Goal: Task Accomplishment & Management: Complete application form

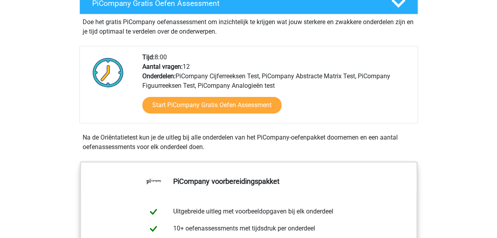
scroll to position [158, 0]
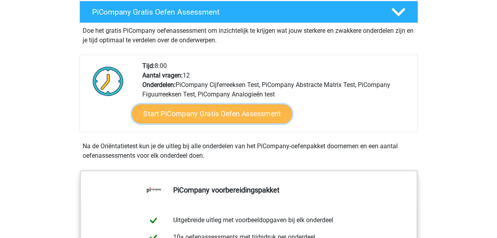
click at [240, 120] on link "Start PiCompany Gratis Oefen Assessment" at bounding box center [212, 113] width 160 height 19
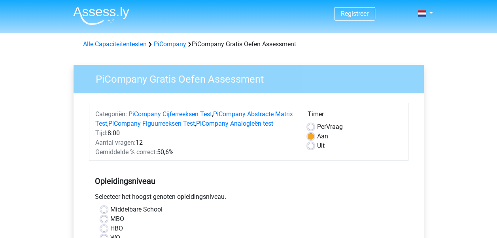
scroll to position [79, 0]
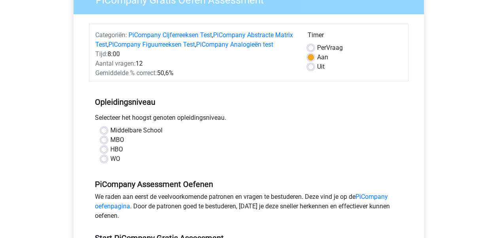
click at [110, 164] on label "WO" at bounding box center [115, 158] width 10 height 9
click at [106, 162] on input "WO" at bounding box center [104, 158] width 6 height 8
radio input "true"
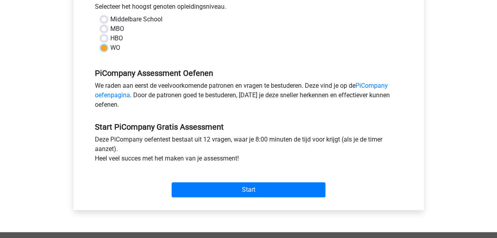
scroll to position [198, 0]
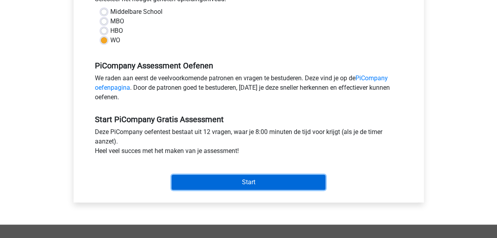
click at [217, 190] on input "Start" at bounding box center [249, 182] width 154 height 15
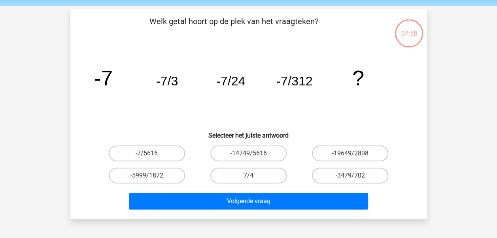
scroll to position [40, 0]
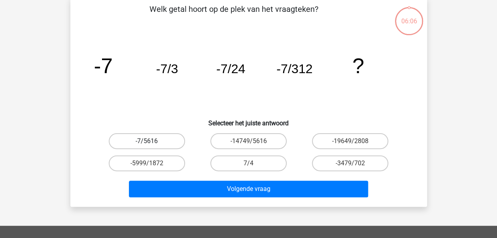
click at [156, 141] on label "-7/5616" at bounding box center [147, 141] width 76 height 16
click at [152, 141] on input "-7/5616" at bounding box center [149, 143] width 5 height 5
radio input "true"
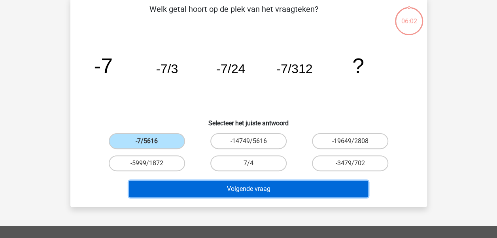
click at [239, 190] on button "Volgende vraag" at bounding box center [248, 189] width 239 height 17
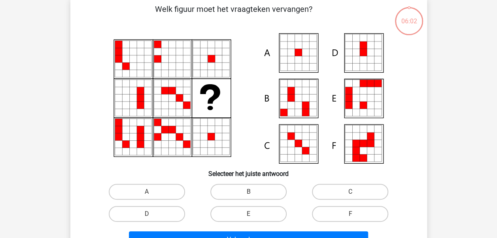
scroll to position [36, 0]
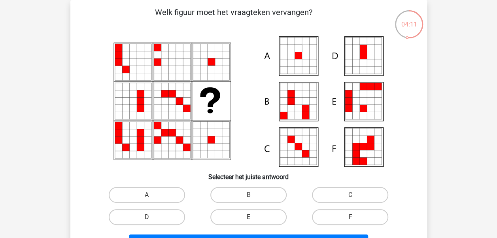
click at [300, 58] on icon at bounding box center [297, 55] width 7 height 7
click at [145, 192] on label "A" at bounding box center [147, 195] width 76 height 16
click at [147, 195] on input "A" at bounding box center [149, 197] width 5 height 5
radio input "true"
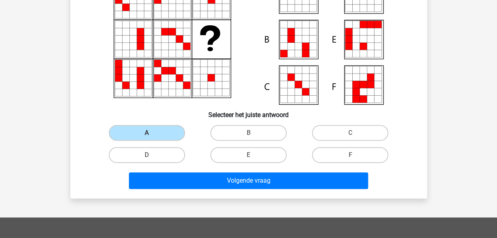
scroll to position [115, 0]
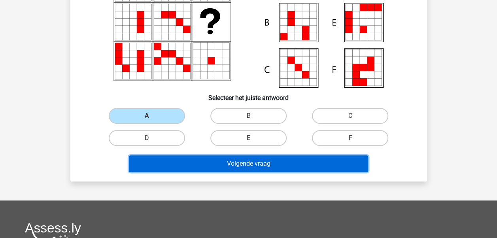
click at [203, 159] on button "Volgende vraag" at bounding box center [248, 163] width 239 height 17
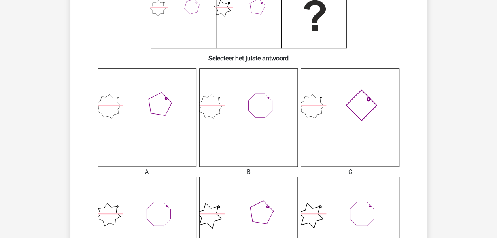
scroll to position [36, 0]
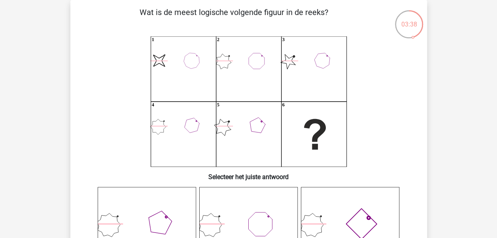
click at [411, 24] on div "03:38" at bounding box center [409, 19] width 30 height 20
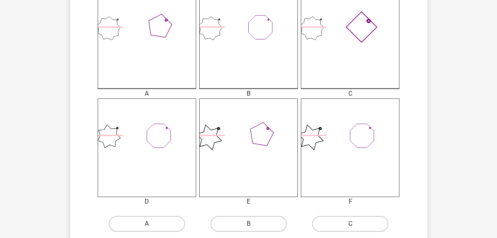
scroll to position [237, 0]
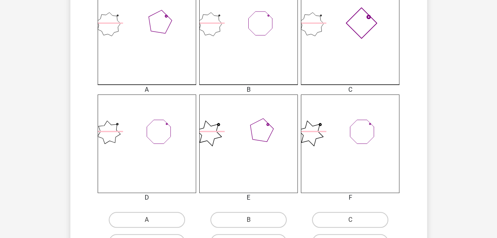
click at [355, 129] on icon at bounding box center [350, 143] width 98 height 98
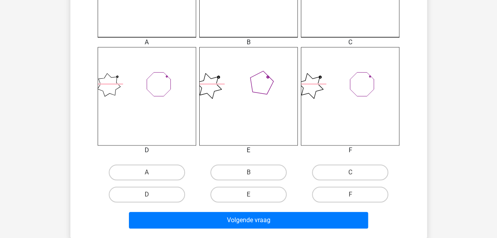
scroll to position [316, 0]
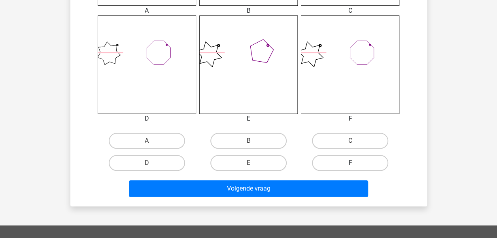
click at [337, 158] on label "F" at bounding box center [350, 163] width 76 height 16
click at [350, 163] on input "F" at bounding box center [352, 165] width 5 height 5
radio input "true"
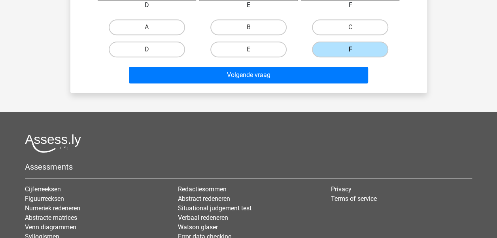
scroll to position [435, 0]
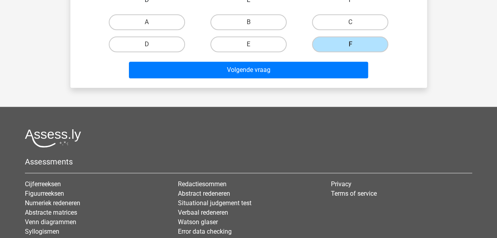
click at [269, 61] on div "Volgende vraag" at bounding box center [248, 68] width 331 height 26
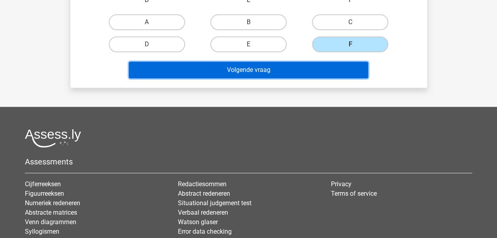
click at [268, 70] on button "Volgende vraag" at bounding box center [248, 70] width 239 height 17
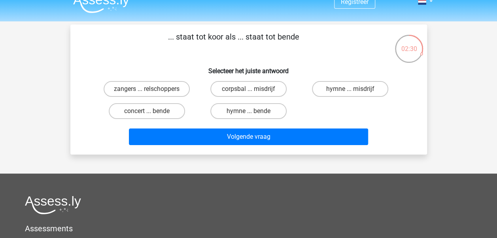
scroll to position [0, 0]
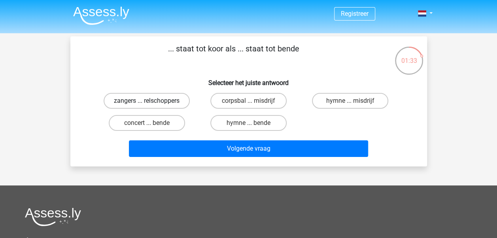
click at [164, 101] on label "zangers ... relschoppers" at bounding box center [147, 101] width 86 height 16
click at [152, 101] on input "zangers ... relschoppers" at bounding box center [149, 103] width 5 height 5
radio input "true"
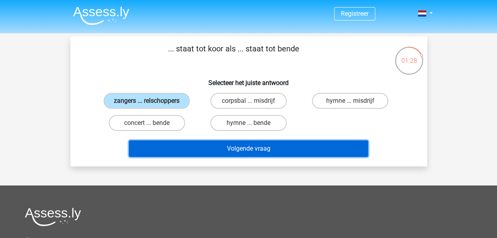
click at [212, 150] on button "Volgende vraag" at bounding box center [248, 148] width 239 height 17
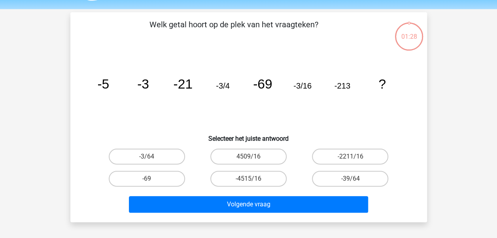
scroll to position [36, 0]
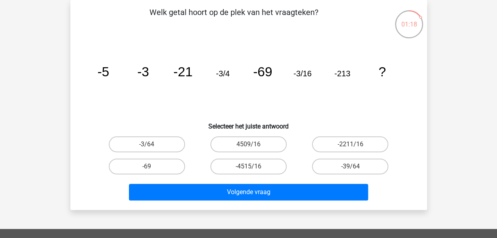
click at [420, 18] on div "01:18" at bounding box center [409, 19] width 30 height 20
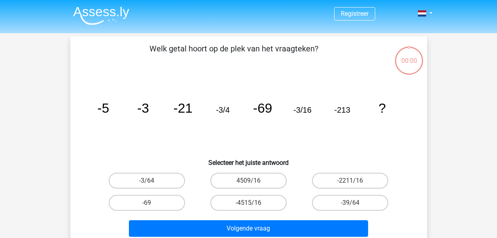
scroll to position [36, 0]
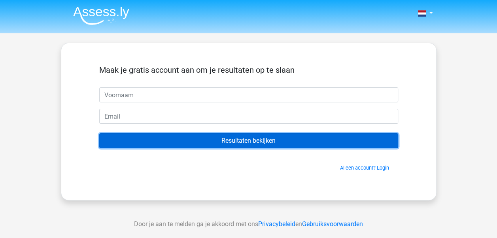
click at [185, 141] on input "Resultaten bekijken" at bounding box center [248, 140] width 299 height 15
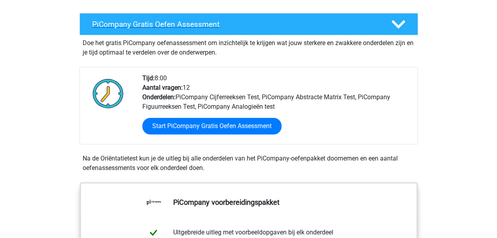
scroll to position [158, 0]
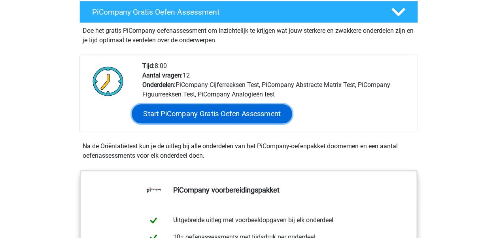
click at [198, 123] on link "Start PiCompany Gratis Oefen Assessment" at bounding box center [212, 113] width 160 height 19
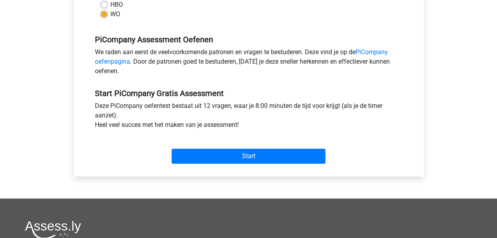
scroll to position [237, 0]
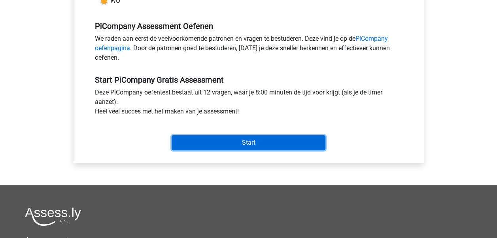
click at [203, 150] on input "Start" at bounding box center [249, 142] width 154 height 15
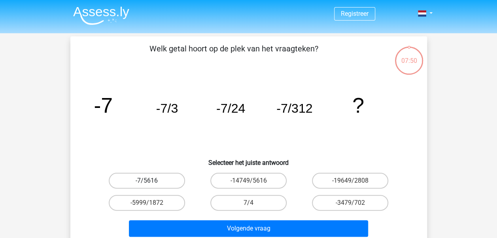
click at [147, 180] on label "-7/5616" at bounding box center [147, 181] width 76 height 16
click at [147, 181] on input "-7/5616" at bounding box center [149, 183] width 5 height 5
radio input "true"
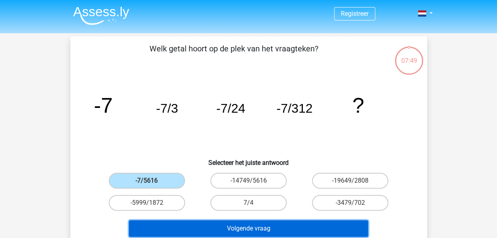
click at [211, 226] on button "Volgende vraag" at bounding box center [248, 228] width 239 height 17
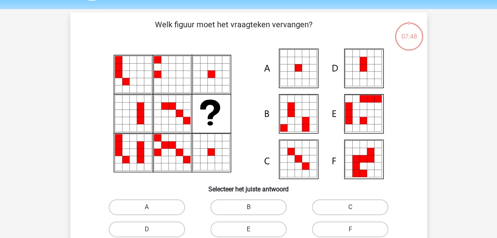
scroll to position [36, 0]
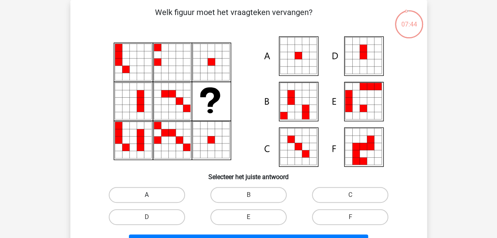
click at [158, 193] on label "A" at bounding box center [147, 195] width 76 height 16
click at [152, 195] on input "A" at bounding box center [149, 197] width 5 height 5
radio input "true"
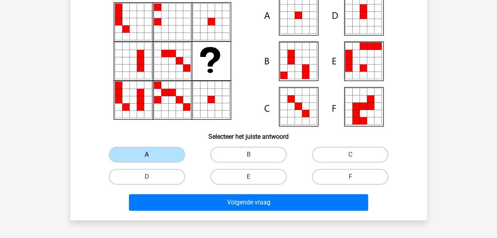
scroll to position [115, 0]
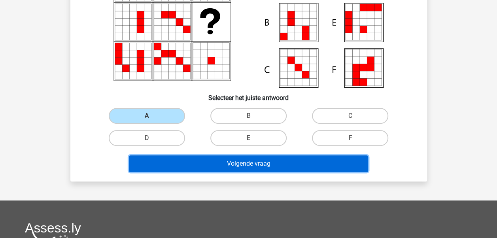
click at [230, 164] on button "Volgende vraag" at bounding box center [248, 163] width 239 height 17
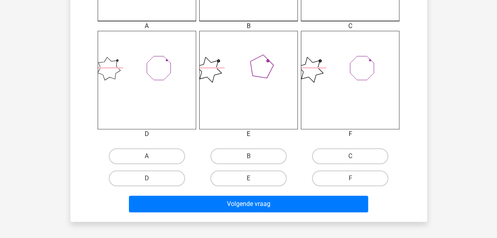
scroll to position [313, 0]
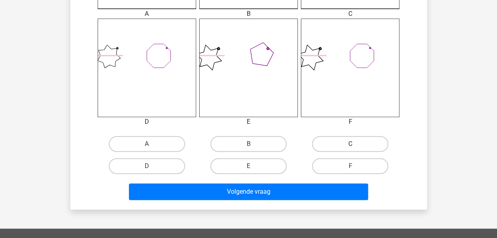
click at [332, 141] on label "C" at bounding box center [350, 144] width 76 height 16
click at [350, 144] on input "C" at bounding box center [352, 146] width 5 height 5
radio input "true"
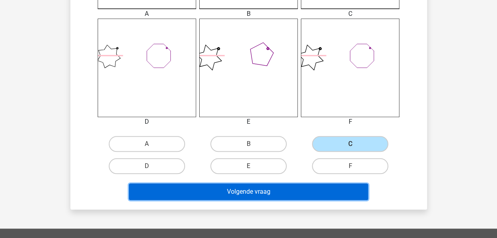
click at [310, 193] on button "Volgende vraag" at bounding box center [248, 191] width 239 height 17
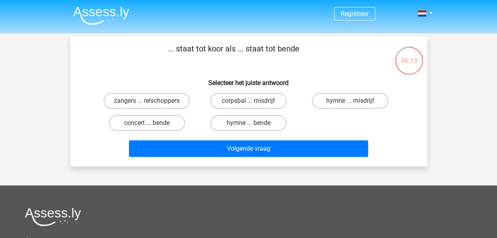
scroll to position [0, 0]
click at [118, 100] on label "zangers ... relschoppers" at bounding box center [147, 101] width 86 height 16
click at [147, 101] on input "zangers ... relschoppers" at bounding box center [149, 103] width 5 height 5
radio input "true"
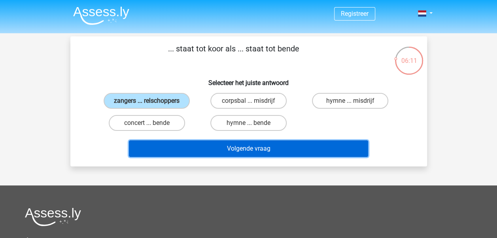
click at [219, 153] on button "Volgende vraag" at bounding box center [248, 148] width 239 height 17
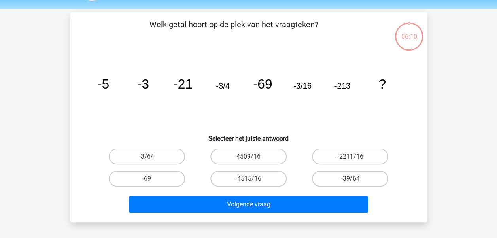
scroll to position [36, 0]
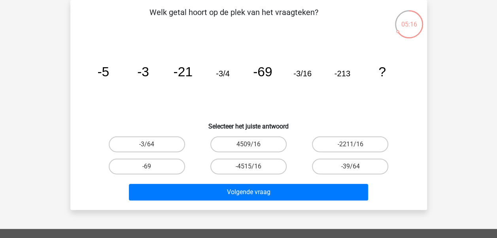
click at [151, 147] on input "-3/64" at bounding box center [149, 146] width 5 height 5
radio input "true"
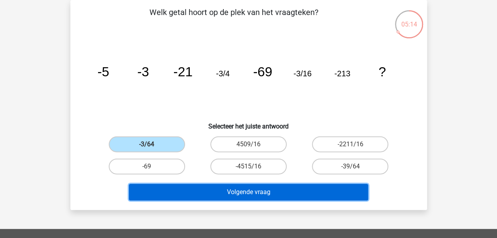
click at [229, 192] on button "Volgende vraag" at bounding box center [248, 192] width 239 height 17
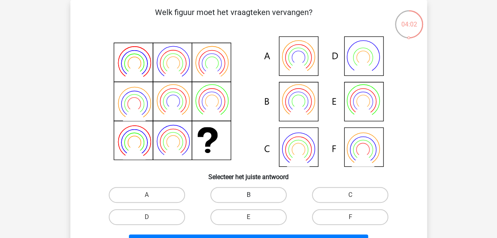
click at [244, 194] on label "B" at bounding box center [248, 195] width 76 height 16
click at [248, 195] on input "B" at bounding box center [250, 197] width 5 height 5
radio input "true"
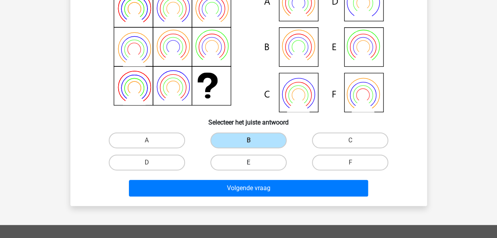
scroll to position [115, 0]
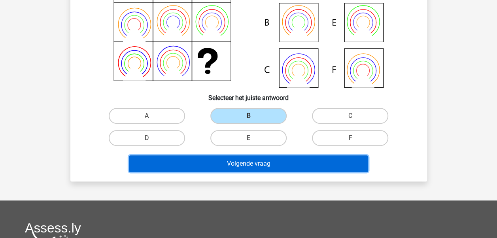
click at [251, 160] on button "Volgende vraag" at bounding box center [248, 163] width 239 height 17
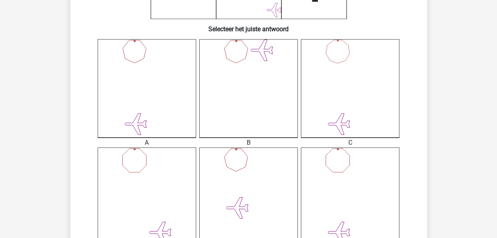
scroll to position [194, 0]
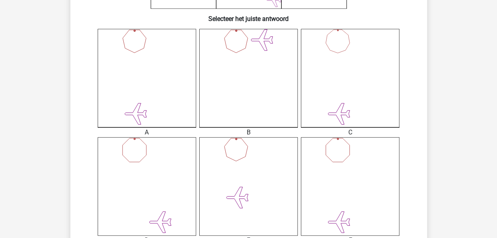
click at [265, 168] on icon at bounding box center [248, 186] width 98 height 98
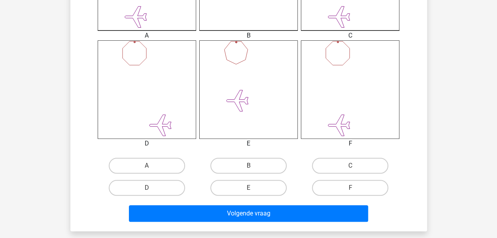
scroll to position [313, 0]
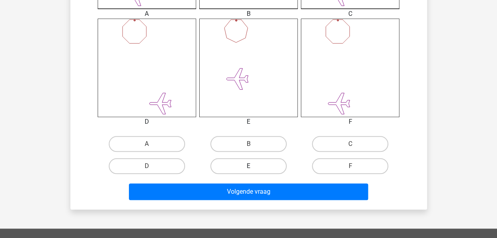
click at [259, 165] on label "E" at bounding box center [248, 166] width 76 height 16
click at [253, 166] on input "E" at bounding box center [250, 168] width 5 height 5
radio input "true"
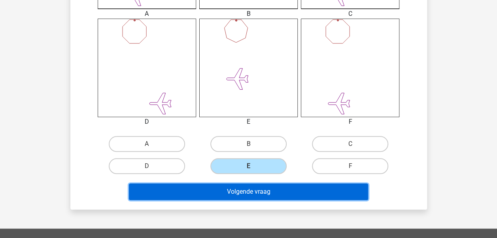
click at [254, 192] on button "Volgende vraag" at bounding box center [248, 191] width 239 height 17
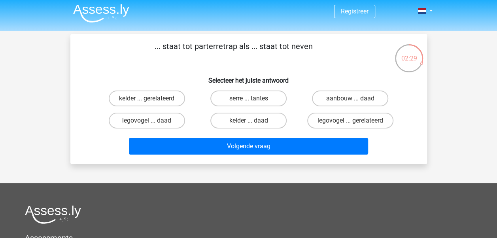
scroll to position [0, 0]
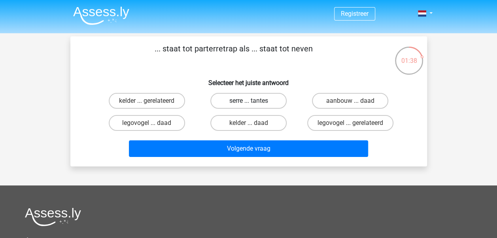
click at [262, 101] on label "serre ... tantes" at bounding box center [248, 101] width 76 height 16
click at [253, 101] on input "serre ... tantes" at bounding box center [250, 103] width 5 height 5
radio input "true"
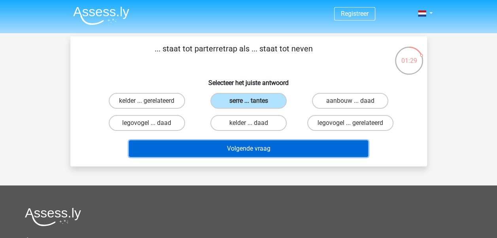
click at [269, 151] on button "Volgende vraag" at bounding box center [248, 148] width 239 height 17
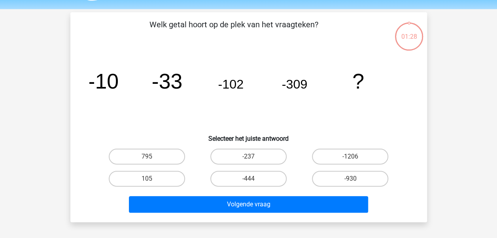
scroll to position [36, 0]
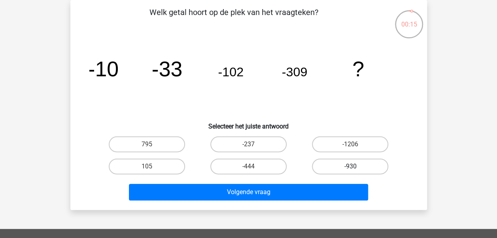
click at [339, 164] on label "-930" at bounding box center [350, 166] width 76 height 16
click at [350, 166] on input "-930" at bounding box center [352, 168] width 5 height 5
radio input "true"
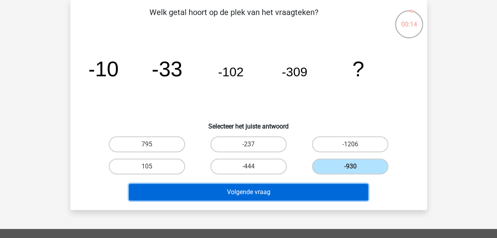
click at [322, 188] on button "Volgende vraag" at bounding box center [248, 192] width 239 height 17
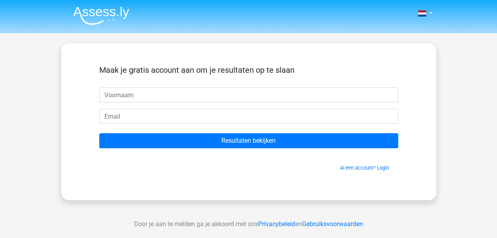
click at [242, 94] on input "text" at bounding box center [248, 94] width 299 height 15
type input "tino"
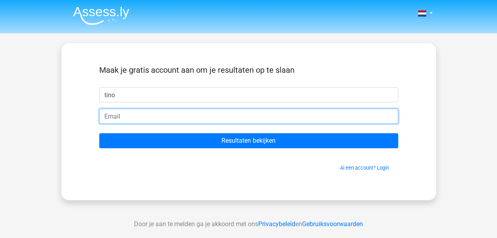
click at [205, 119] on input "email" at bounding box center [248, 116] width 299 height 15
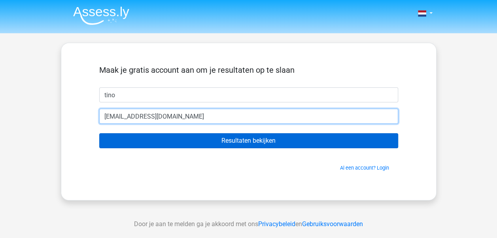
type input "[EMAIL_ADDRESS][DOMAIN_NAME]"
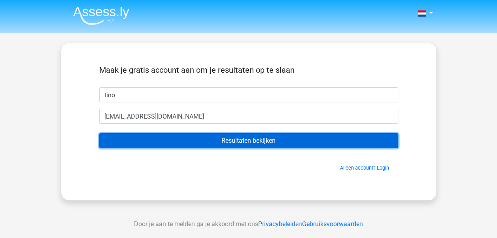
click at [279, 141] on input "Resultaten bekijken" at bounding box center [248, 140] width 299 height 15
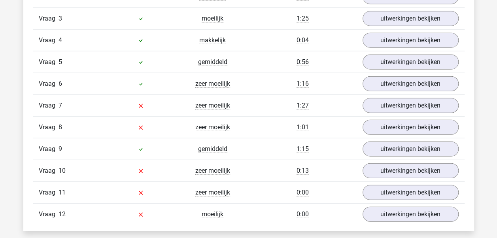
scroll to position [988, 0]
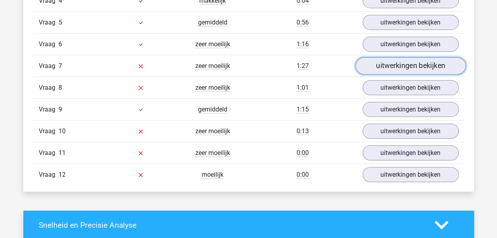
click at [384, 62] on link "uitwerkingen bekijken" at bounding box center [410, 66] width 110 height 17
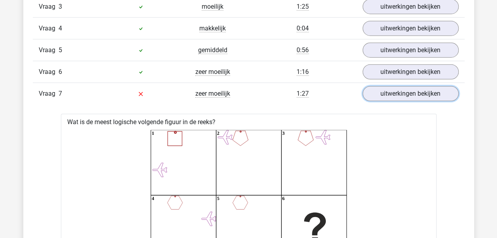
scroll to position [949, 0]
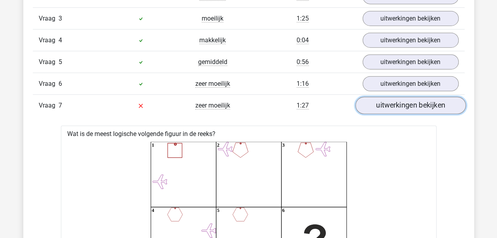
click at [376, 109] on link "uitwerkingen bekijken" at bounding box center [410, 105] width 110 height 17
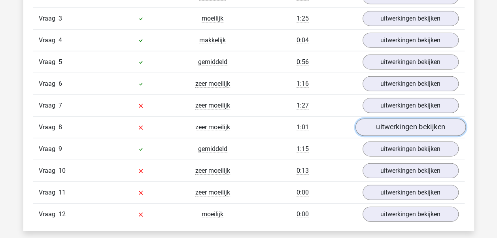
click at [378, 124] on link "uitwerkingen bekijken" at bounding box center [410, 127] width 110 height 17
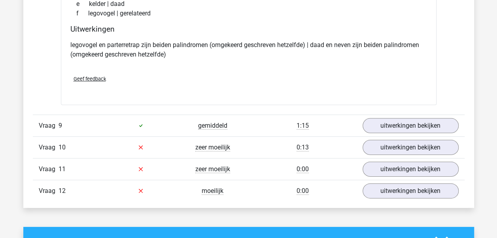
scroll to position [1186, 0]
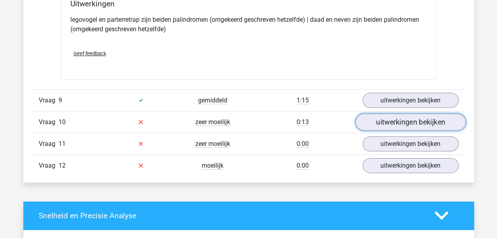
click at [406, 116] on link "uitwerkingen bekijken" at bounding box center [410, 121] width 110 height 17
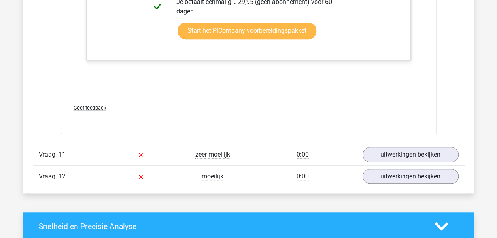
scroll to position [1700, 0]
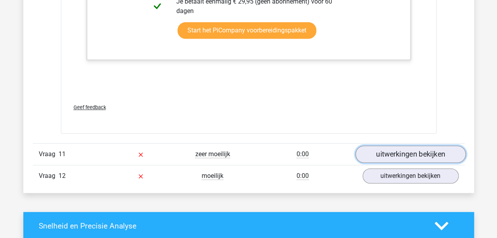
click at [381, 147] on link "uitwerkingen bekijken" at bounding box center [410, 153] width 110 height 17
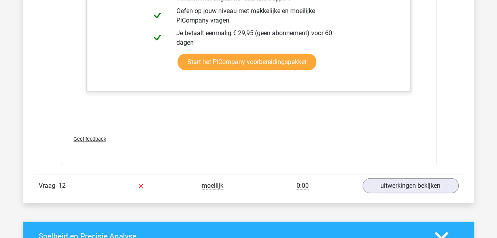
scroll to position [2411, 0]
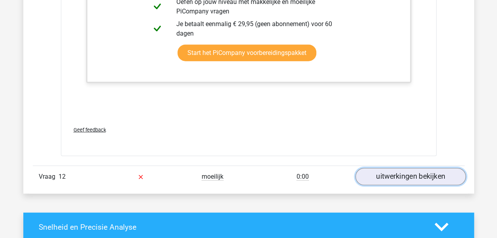
click at [402, 168] on link "uitwerkingen bekijken" at bounding box center [410, 176] width 110 height 17
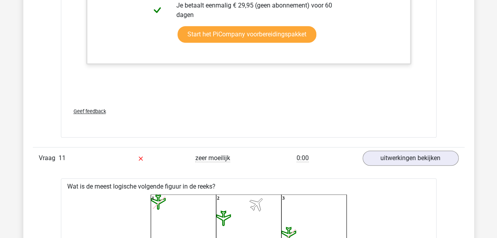
scroll to position [1620, 0]
